Goal: Find specific page/section: Find specific page/section

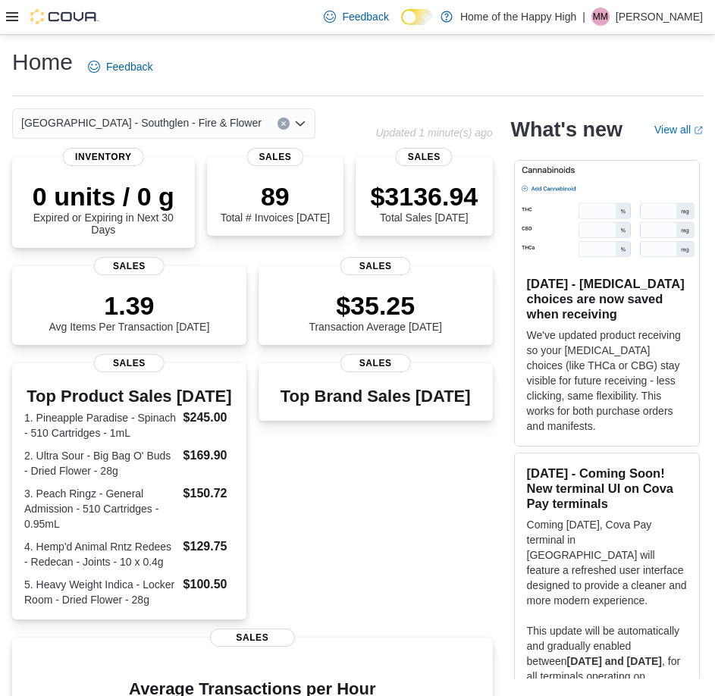
click at [6, 18] on icon at bounding box center [12, 17] width 12 height 12
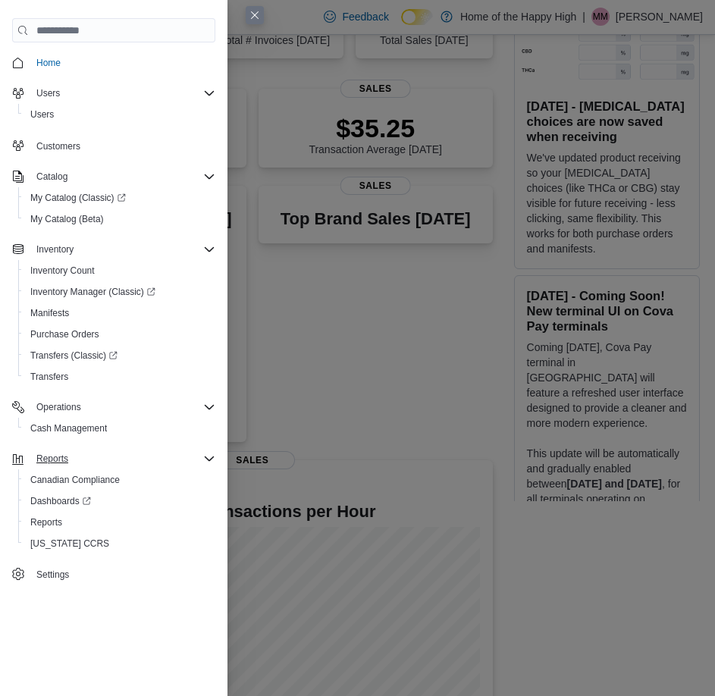
scroll to position [227, 0]
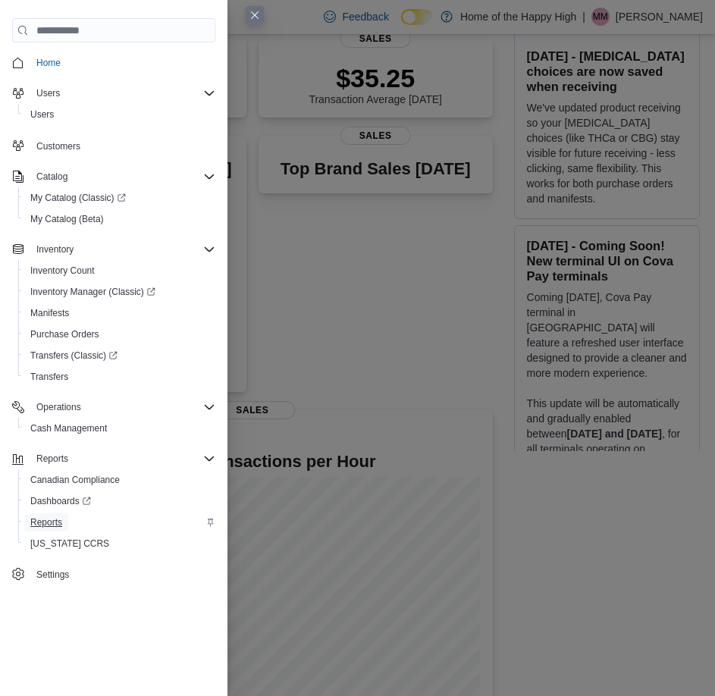
click at [63, 515] on link "Reports" at bounding box center [46, 522] width 44 height 18
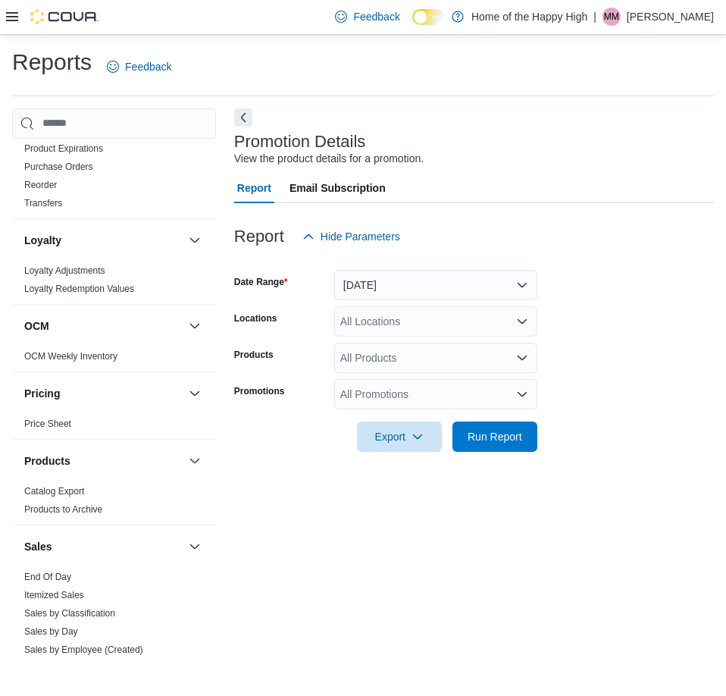
scroll to position [757, 0]
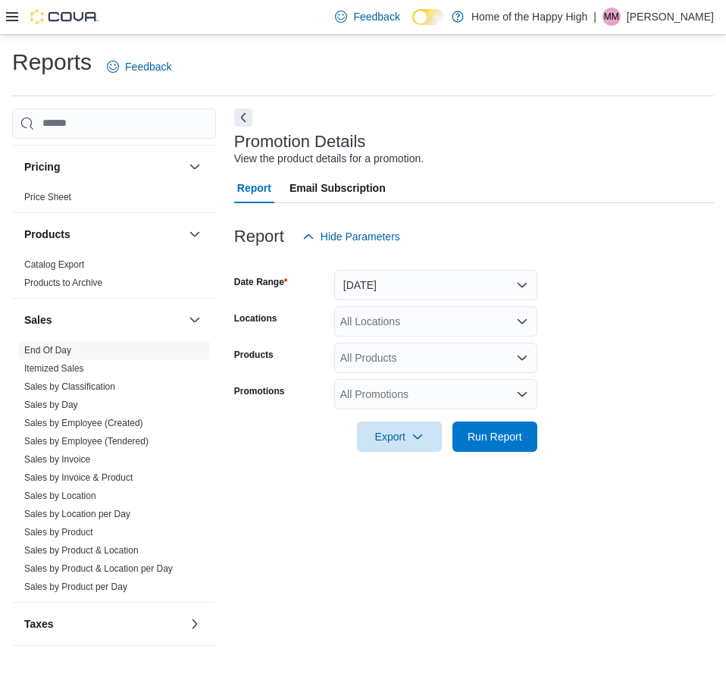
click at [35, 349] on link "End Of Day" at bounding box center [47, 350] width 47 height 11
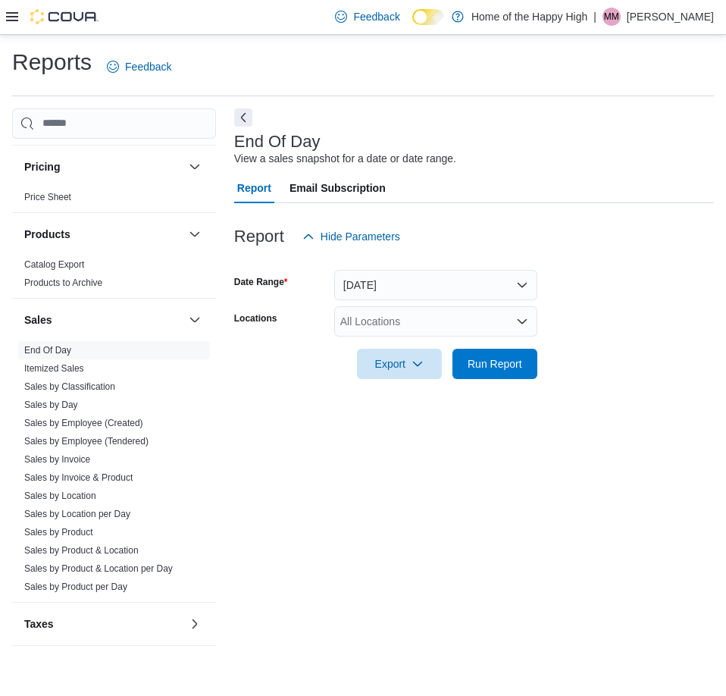
click at [447, 311] on div "All Locations" at bounding box center [435, 321] width 203 height 30
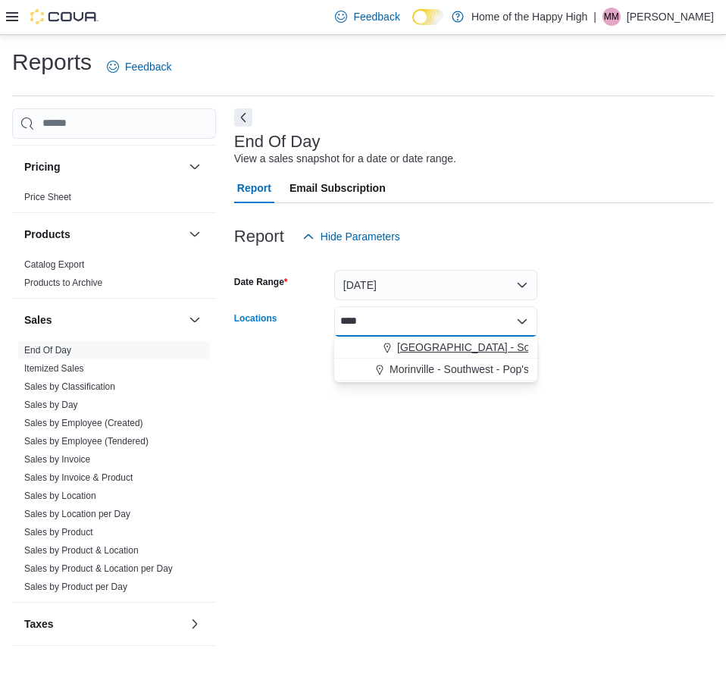
type input "****"
click at [449, 346] on span "[GEOGRAPHIC_DATA] - Southglen - Fire & Flower" at bounding box center [517, 347] width 240 height 15
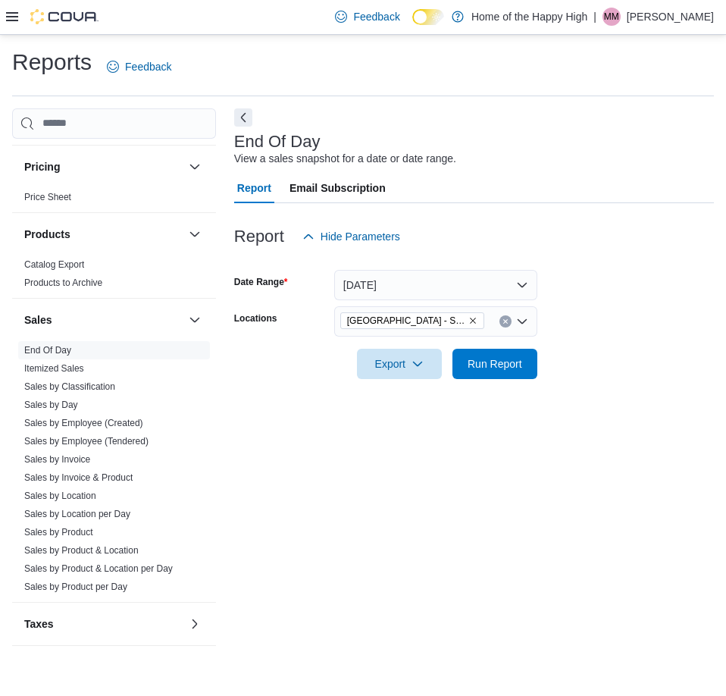
click at [604, 214] on div at bounding box center [474, 212] width 480 height 18
